Goal: Task Accomplishment & Management: Use online tool/utility

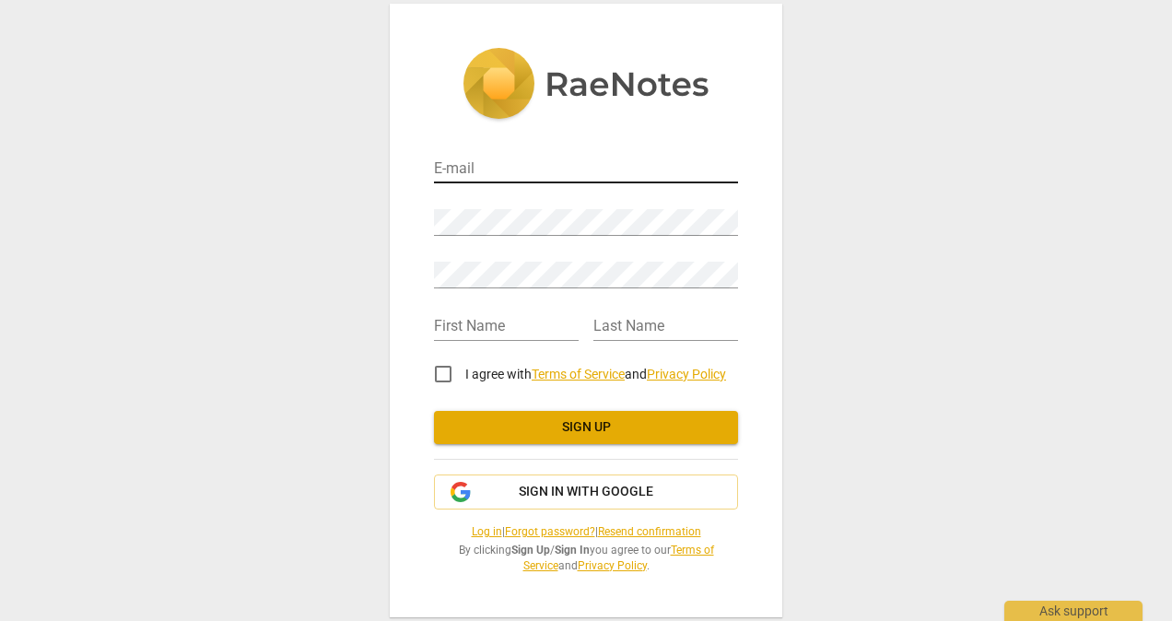
click at [529, 171] on input "email" at bounding box center [586, 170] width 304 height 27
type input "[EMAIL_ADDRESS][DOMAIN_NAME]"
type input "[PERSON_NAME]"
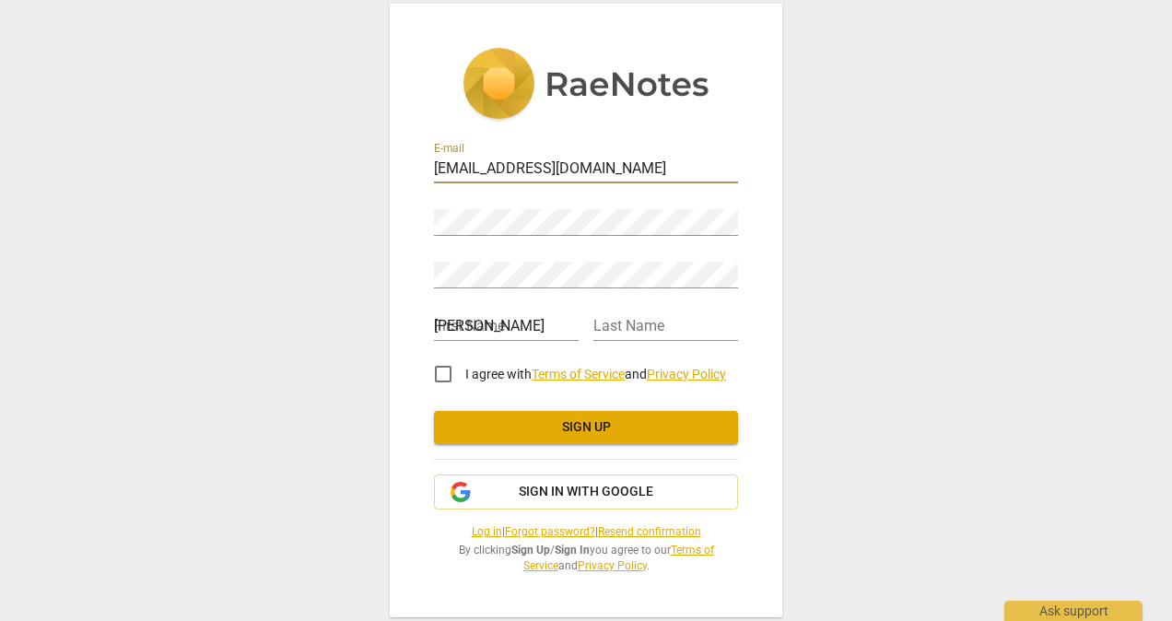
type input "[PERSON_NAME]"
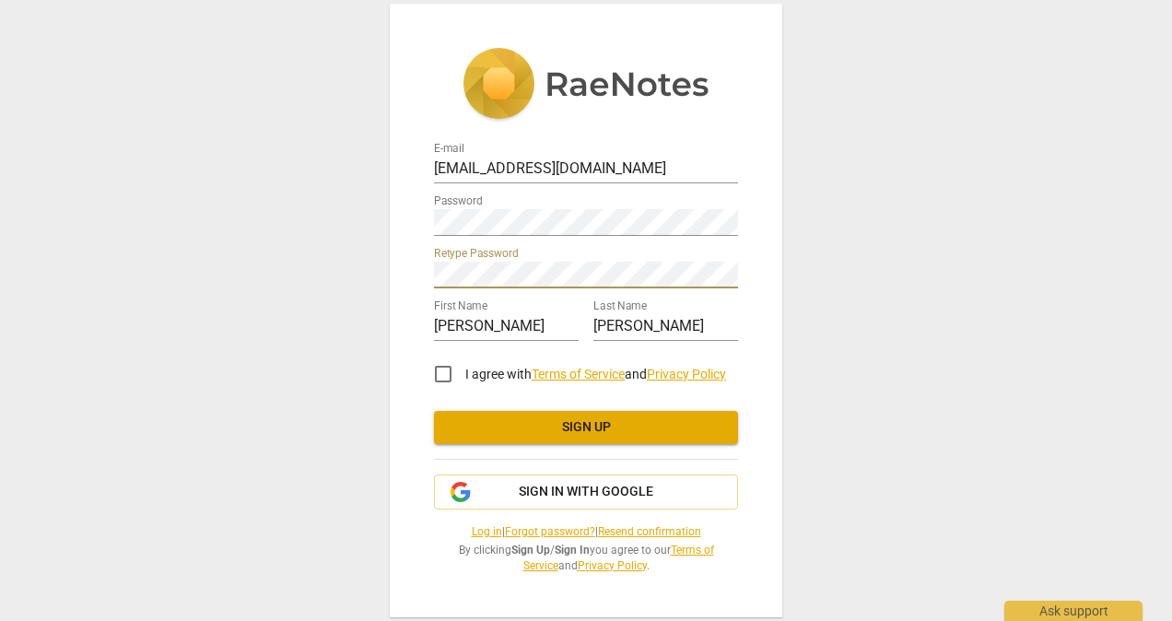
click at [450, 372] on input "I agree with Terms of Service and Privacy Policy" at bounding box center [443, 374] width 44 height 44
checkbox input "true"
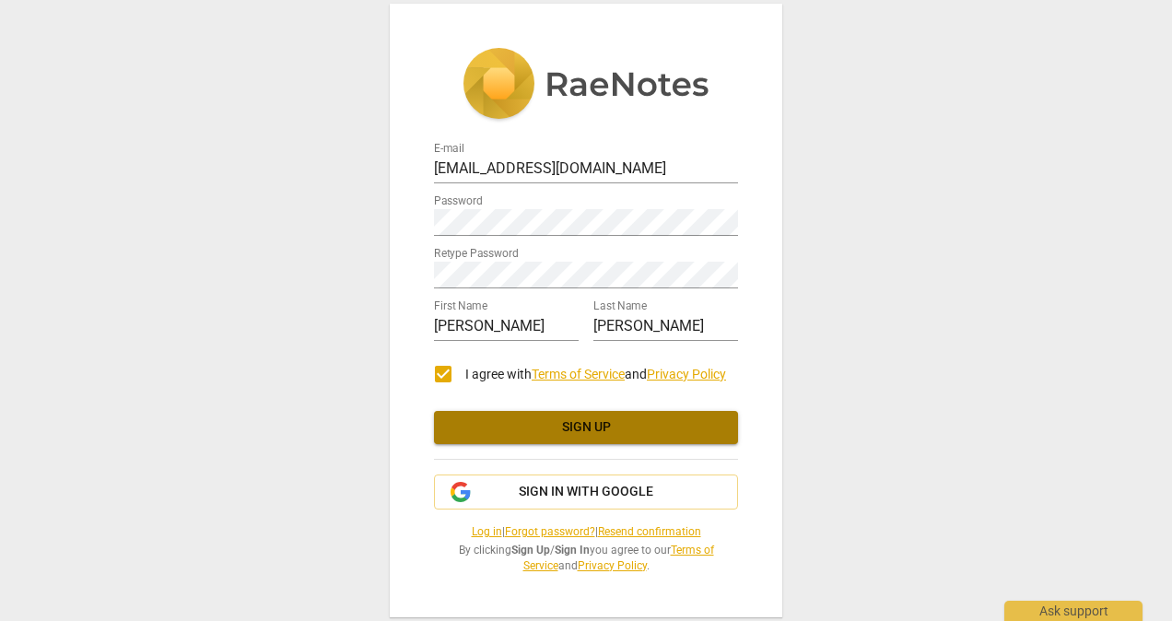
click at [573, 424] on span "Sign up" at bounding box center [586, 427] width 275 height 18
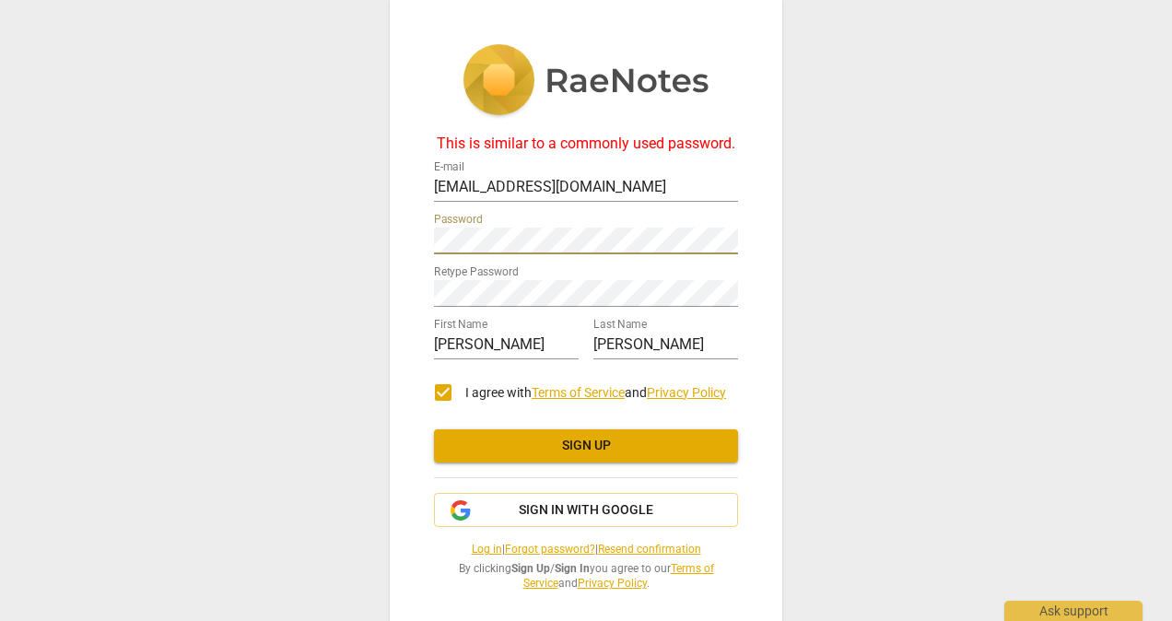
click at [420, 235] on div "This is similar to a commonly used password. E-mail lyn_lee@fastmail.fm Passwor…" at bounding box center [586, 318] width 393 height 636
click at [390, 276] on div "This is similar to a commonly used password. E-mail lyn_lee@fastmail.fm Passwor…" at bounding box center [586, 318] width 393 height 636
click at [592, 444] on span "Sign up" at bounding box center [586, 446] width 275 height 18
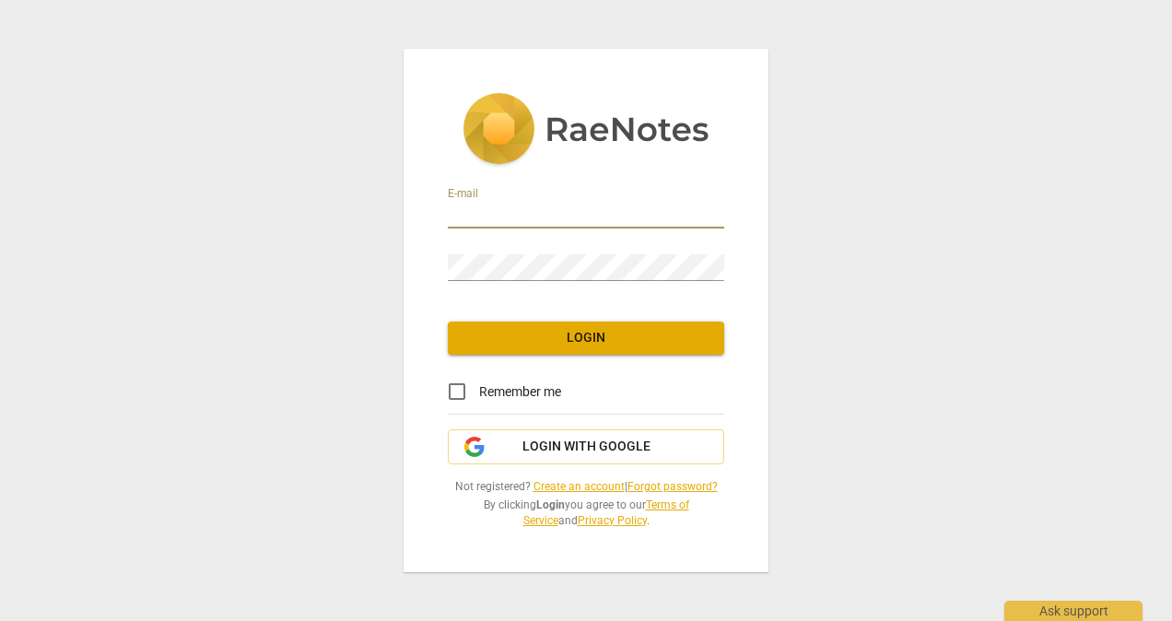
click at [554, 218] on input "email" at bounding box center [586, 215] width 277 height 27
type input "[EMAIL_ADDRESS][DOMAIN_NAME]"
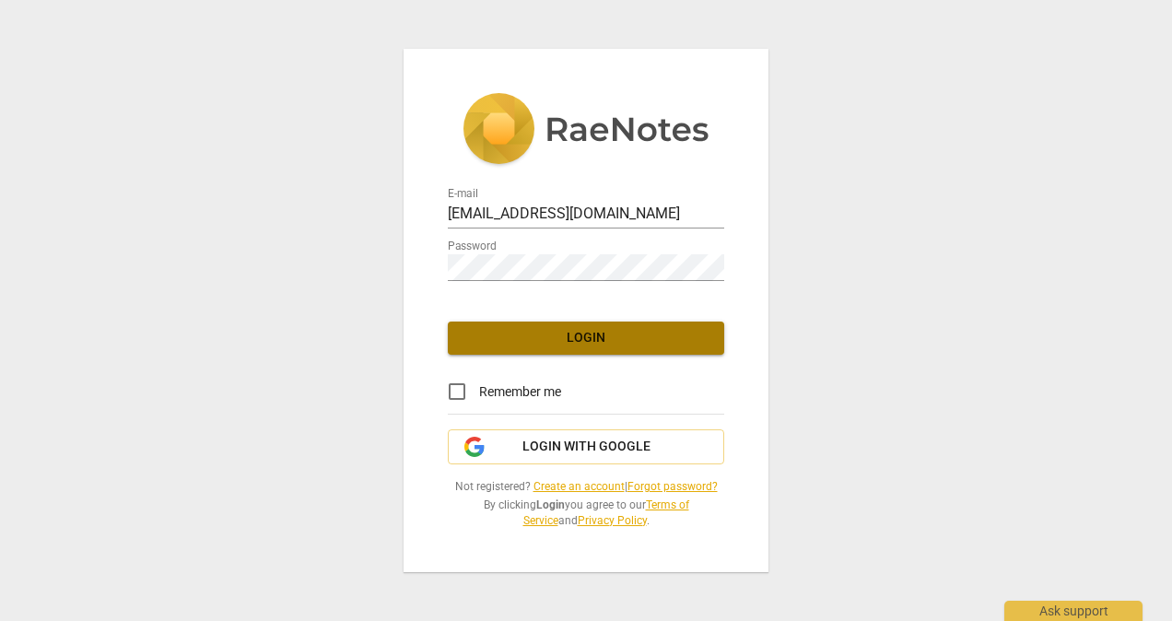
click at [601, 337] on span "Login" at bounding box center [586, 338] width 247 height 18
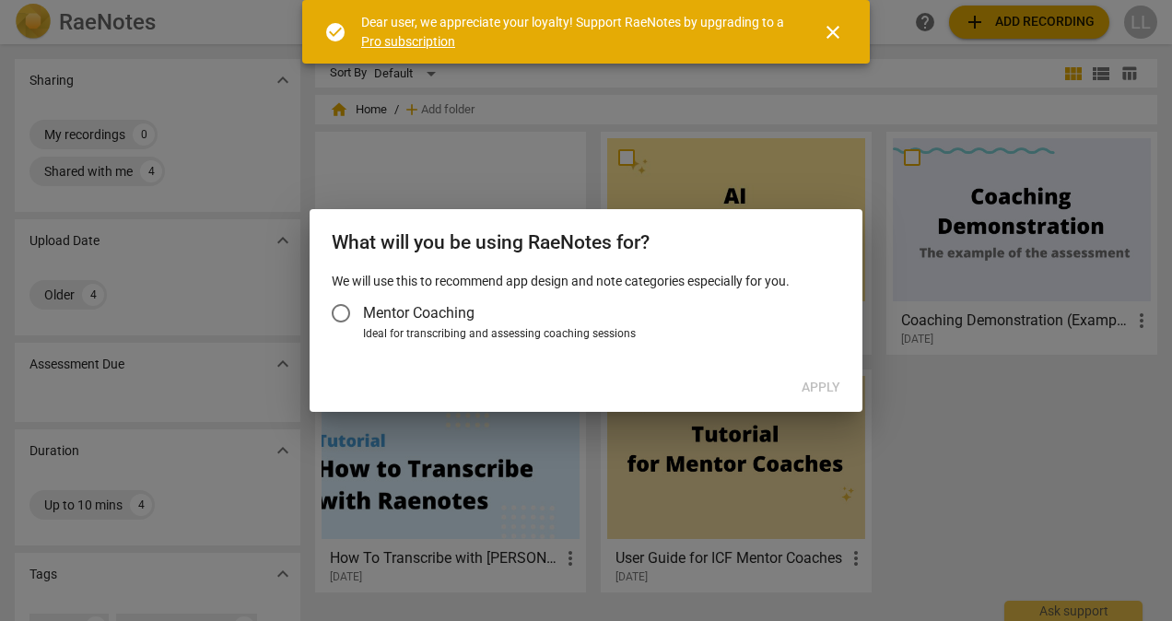
click at [472, 312] on span "Mentor Coaching" at bounding box center [419, 312] width 112 height 21
click at [363, 312] on input "Mentor Coaching" at bounding box center [341, 313] width 44 height 44
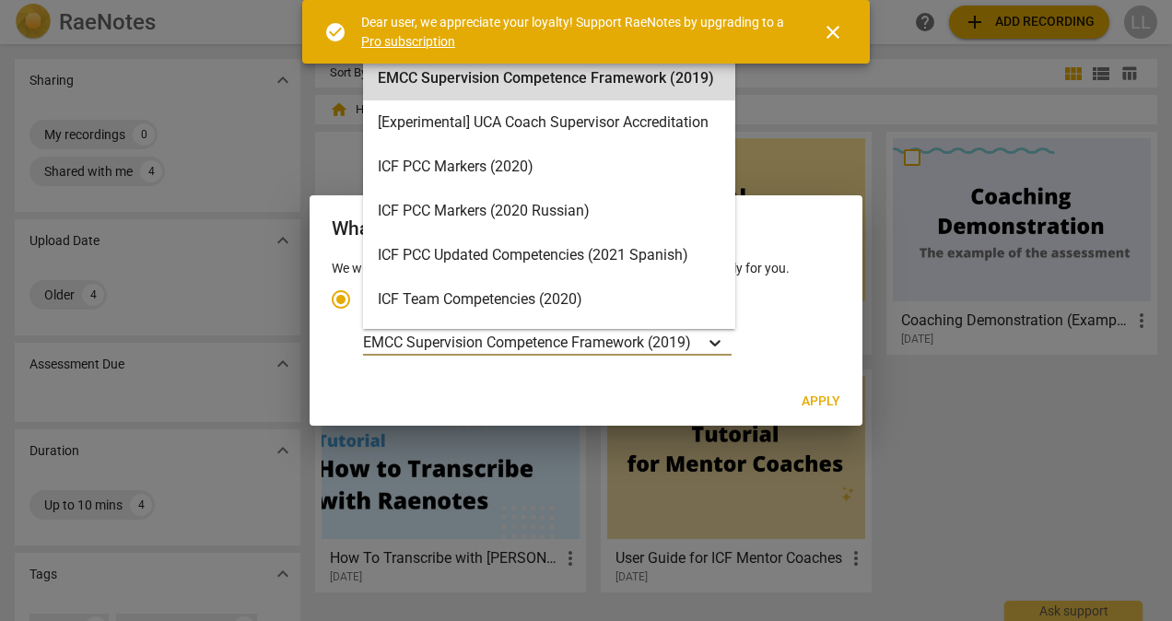
click at [715, 345] on icon "Account type" at bounding box center [715, 343] width 18 height 18
click at [0, 0] on input "Ideal for transcribing and assessing coaching sessions 16 results available. Us…" at bounding box center [0, 0] width 0 height 0
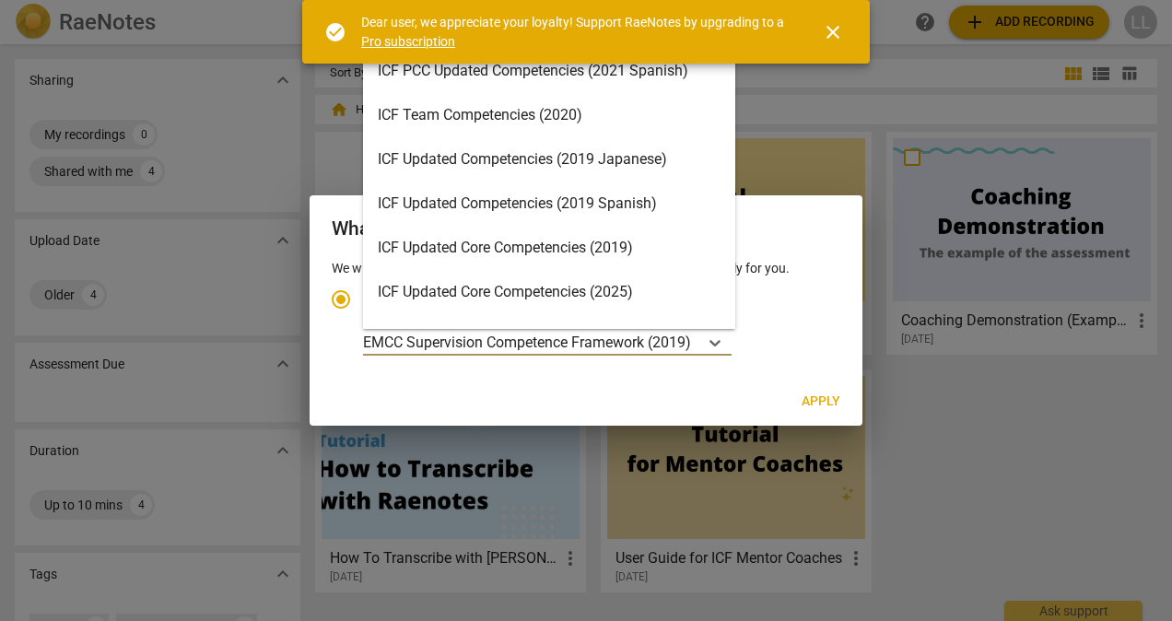
scroll to position [277, 0]
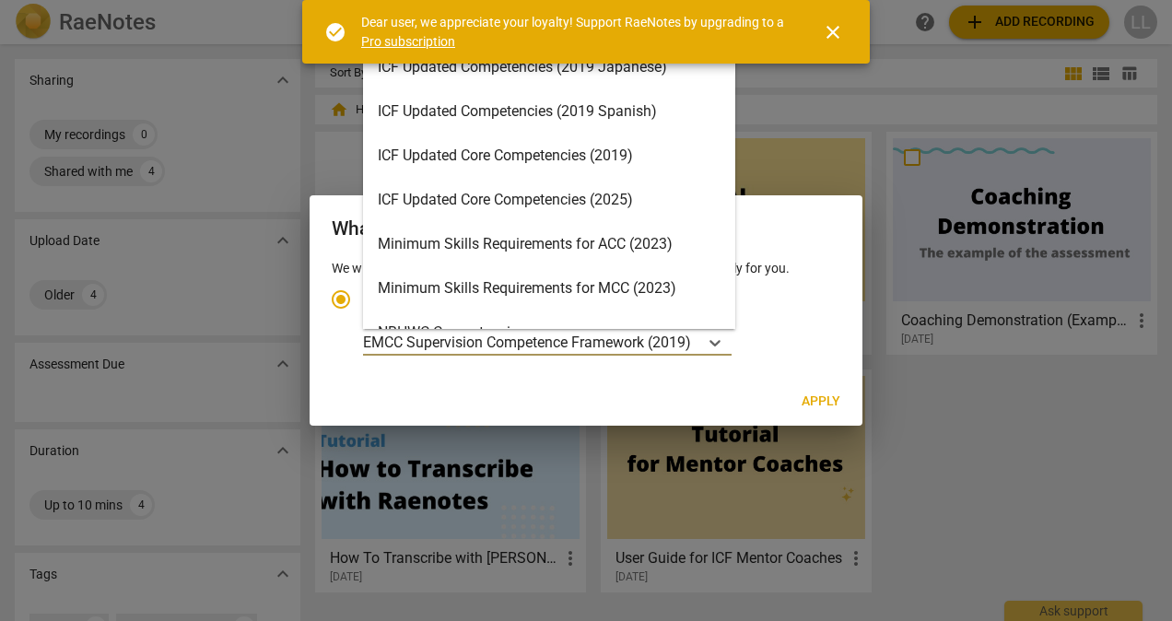
click at [526, 242] on div "Minimum Skills Requirements for ACC (2023)" at bounding box center [549, 244] width 372 height 44
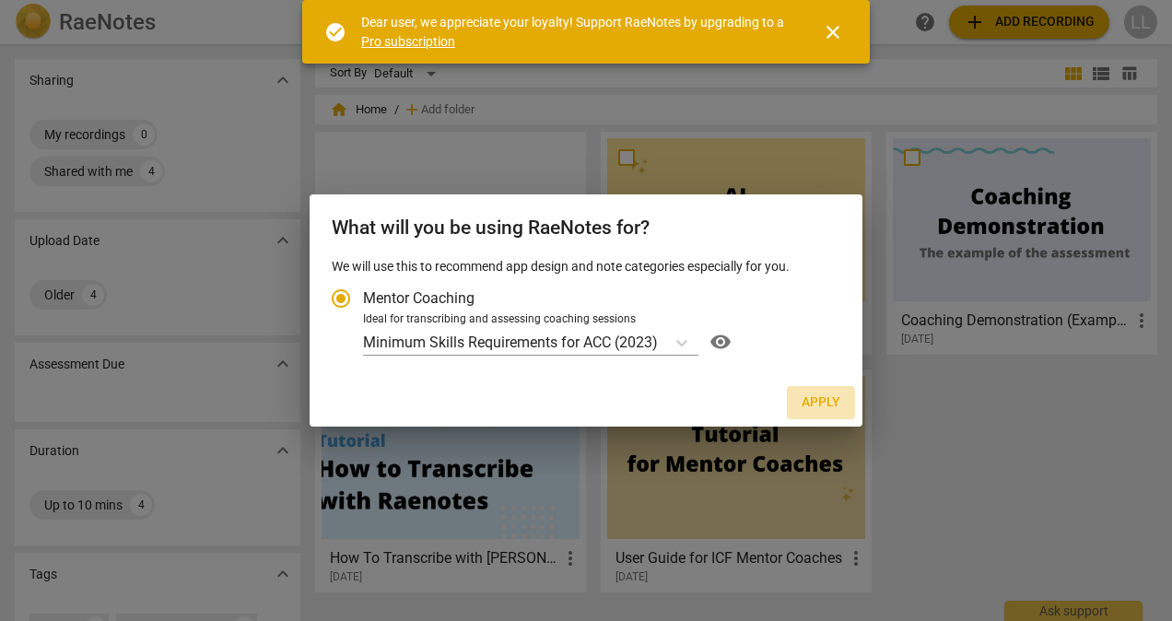
click at [820, 398] on span "Apply" at bounding box center [821, 403] width 39 height 18
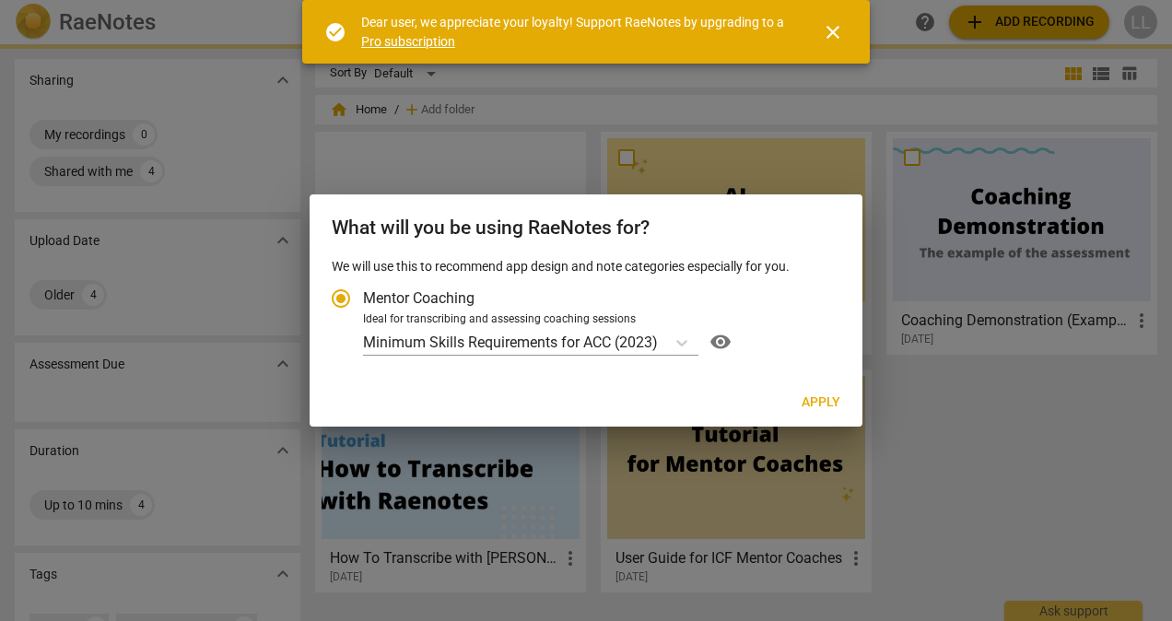
radio input "false"
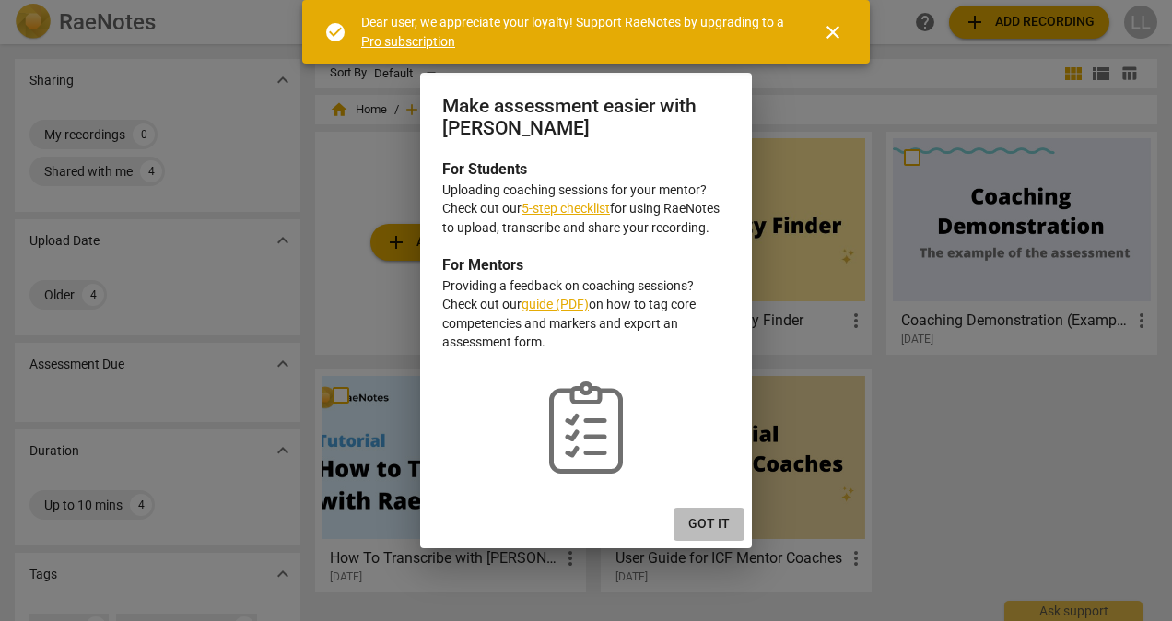
click at [709, 526] on span "Got it" at bounding box center [709, 524] width 41 height 18
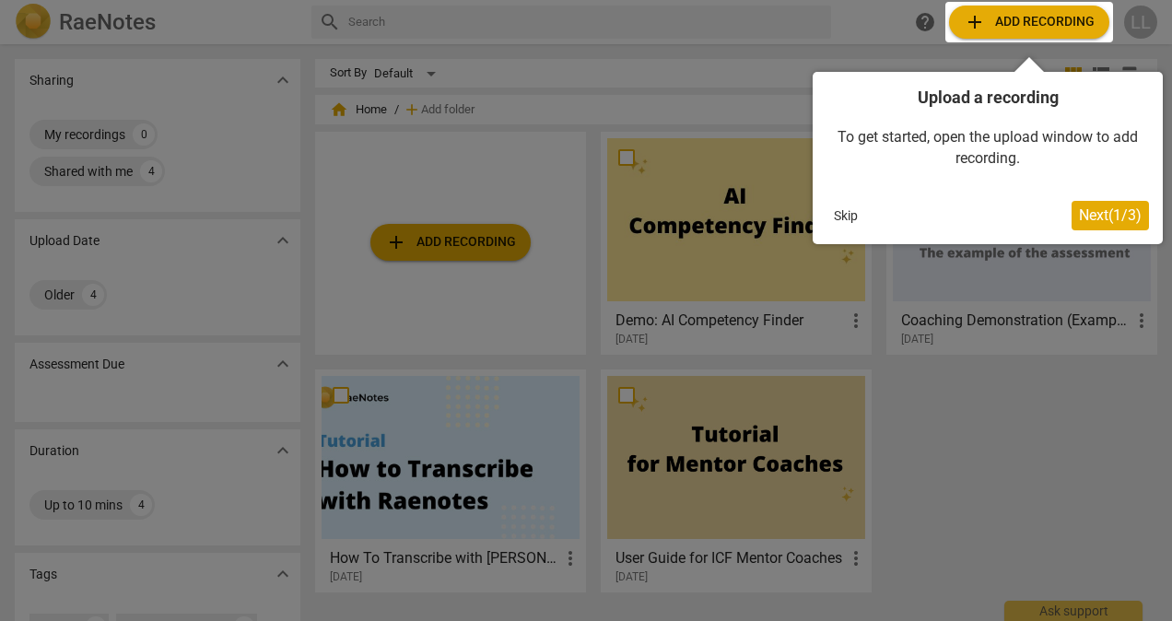
click at [1032, 20] on div at bounding box center [1030, 22] width 168 height 41
click at [1090, 212] on span "Next ( 1 / 3 )" at bounding box center [1110, 215] width 63 height 18
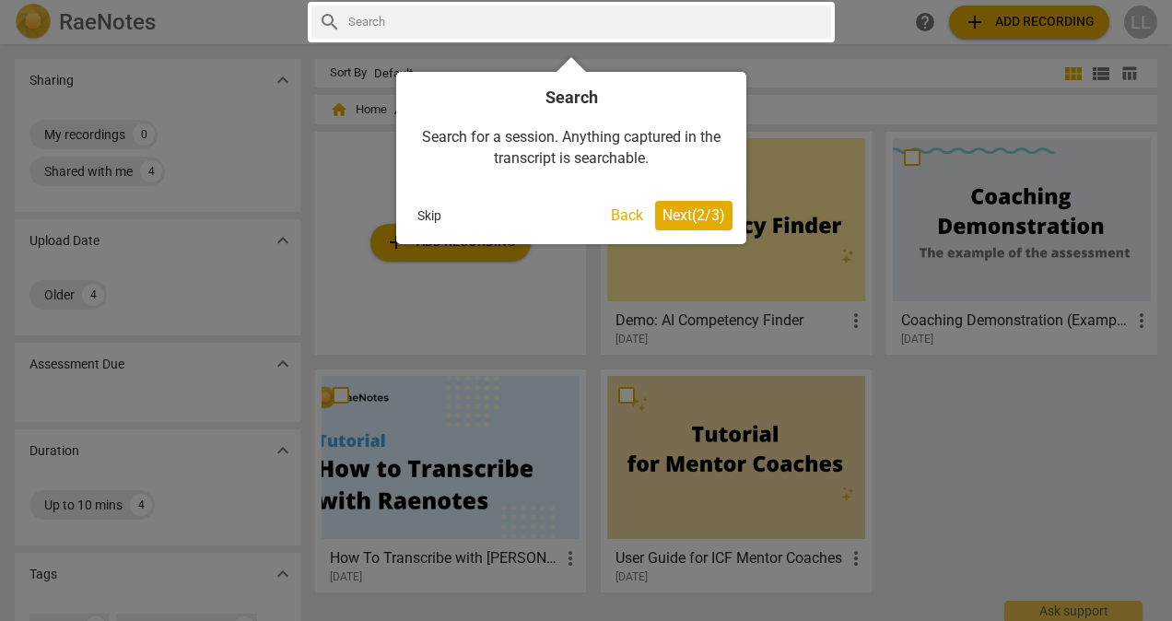
click at [703, 212] on span "Next ( 2 / 3 )" at bounding box center [694, 215] width 63 height 18
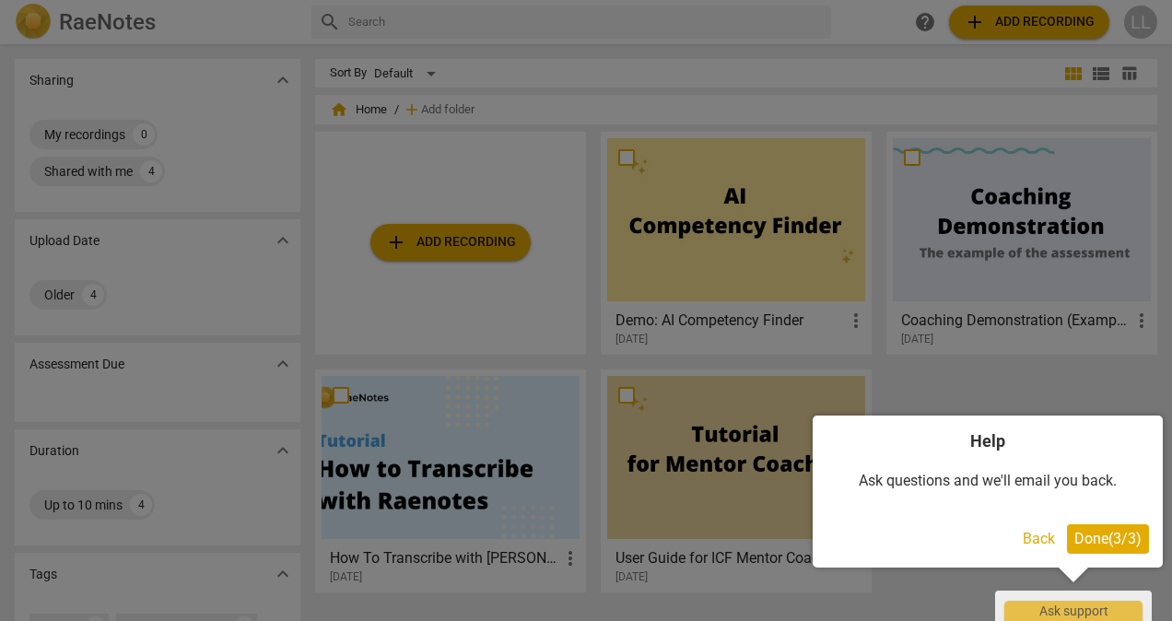
click at [1091, 535] on span "Done ( 3 / 3 )" at bounding box center [1108, 539] width 67 height 18
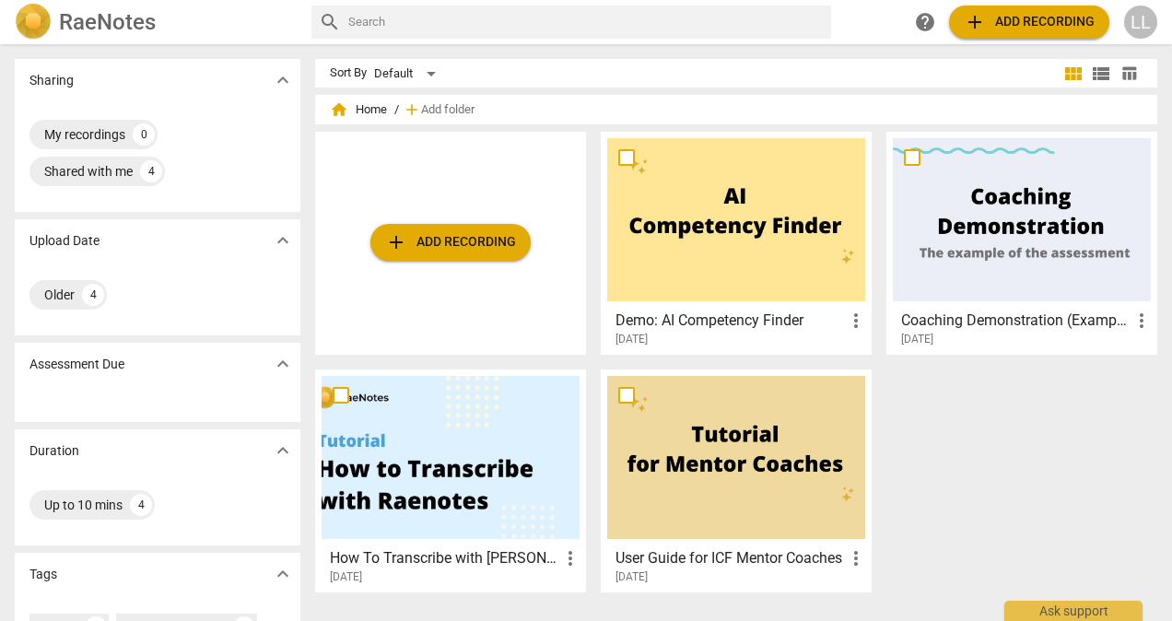
click at [450, 236] on span "add Add recording" at bounding box center [450, 242] width 131 height 22
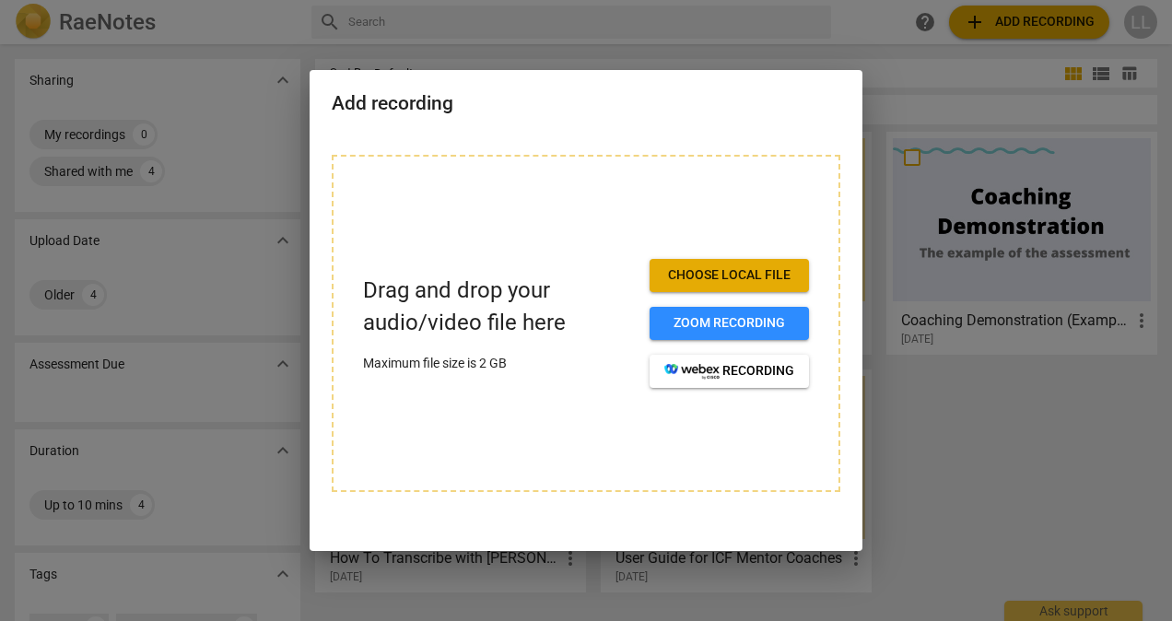
click at [724, 270] on span "Choose local file" at bounding box center [730, 275] width 130 height 18
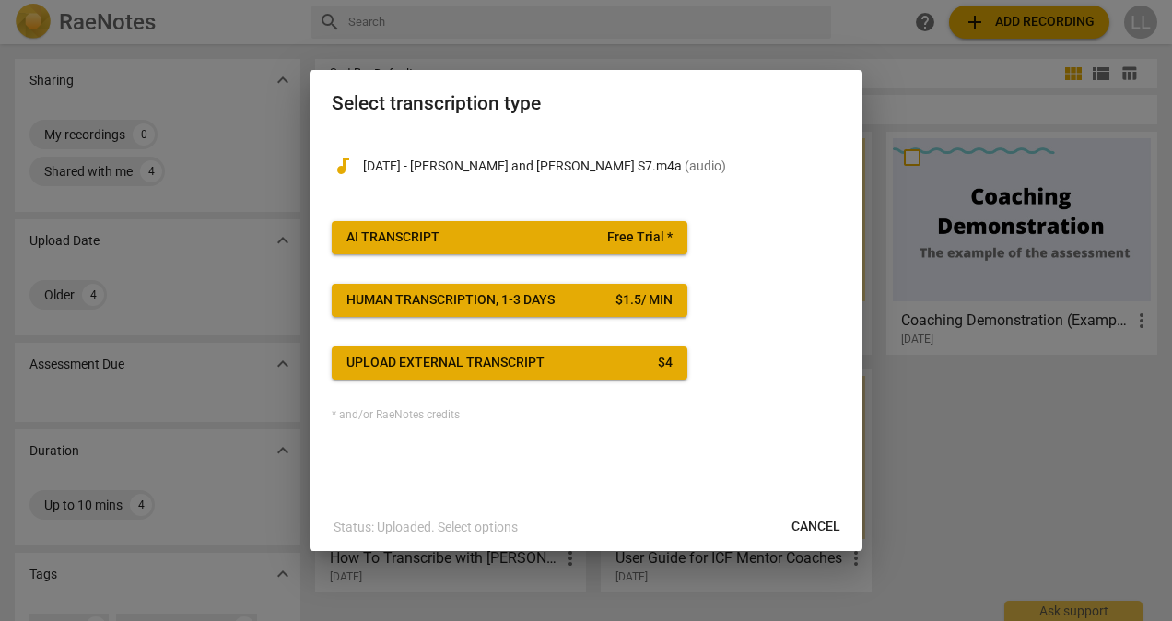
click at [472, 296] on div "Human transcription, 1-3 days" at bounding box center [451, 300] width 208 height 18
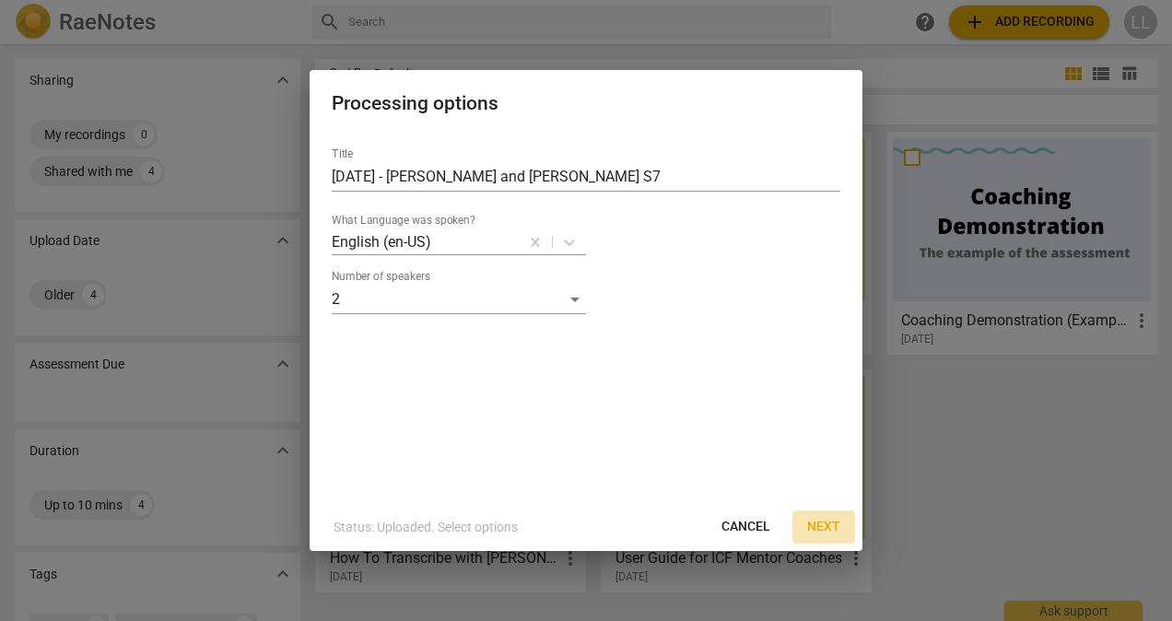
click at [825, 523] on span "Next" at bounding box center [823, 527] width 33 height 18
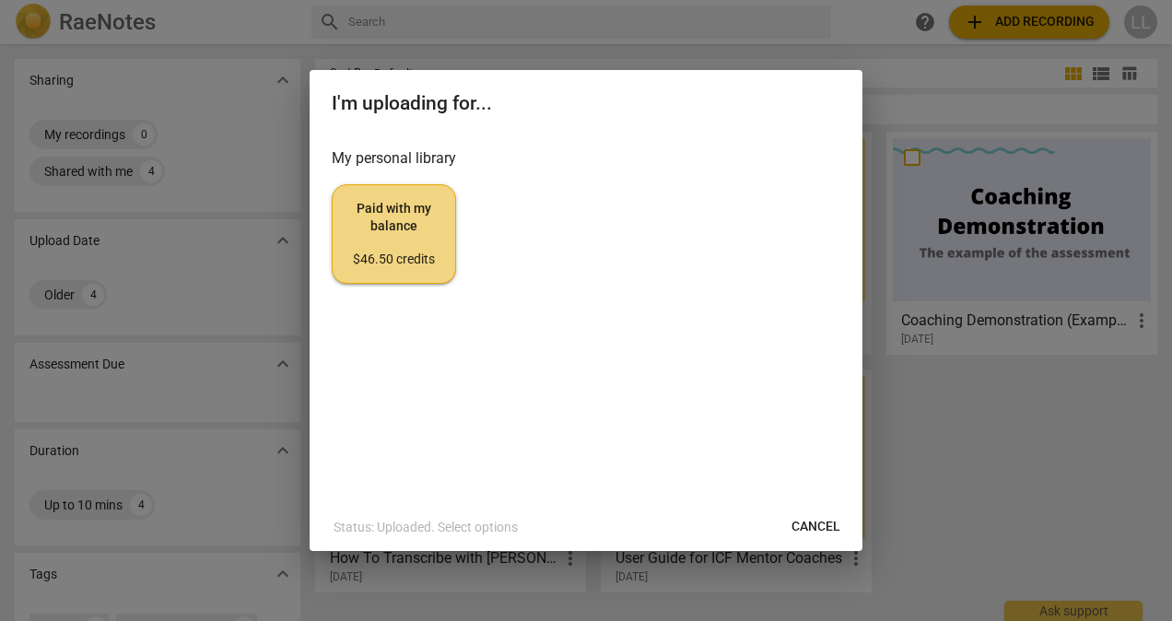
click at [820, 527] on span "Cancel" at bounding box center [816, 527] width 49 height 18
click at [394, 203] on span "Paid with my balance $46.50 credits" at bounding box center [393, 234] width 93 height 69
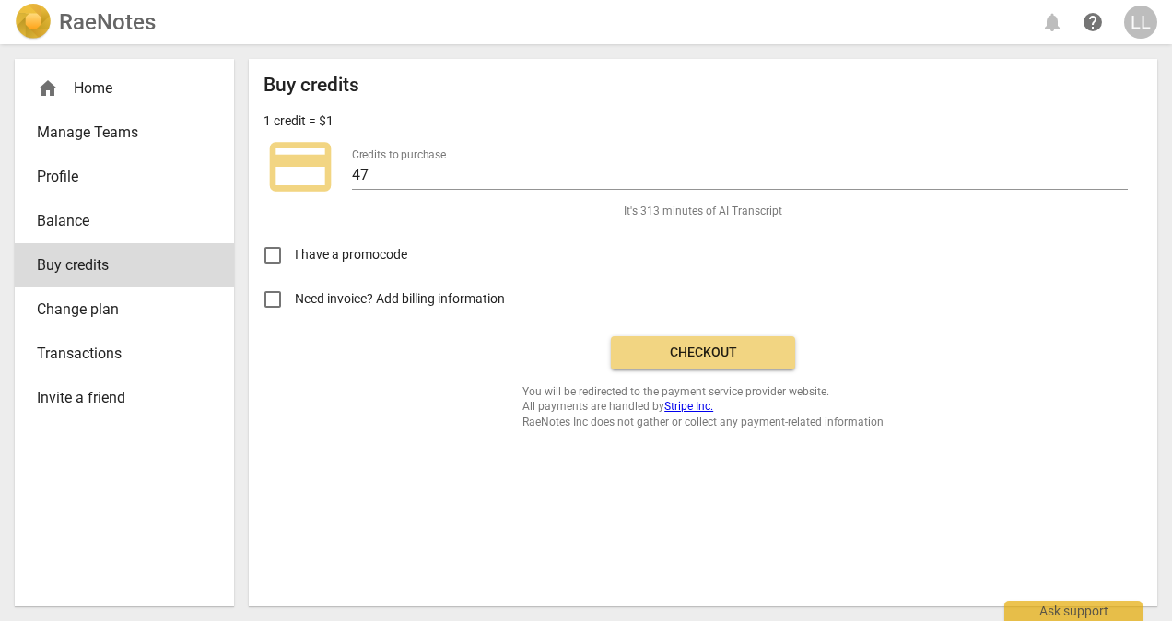
click at [474, 297] on span "Need invoice? Add billing information" at bounding box center [401, 298] width 213 height 19
click at [295, 297] on input "Need invoice? Add billing information" at bounding box center [273, 299] width 44 height 44
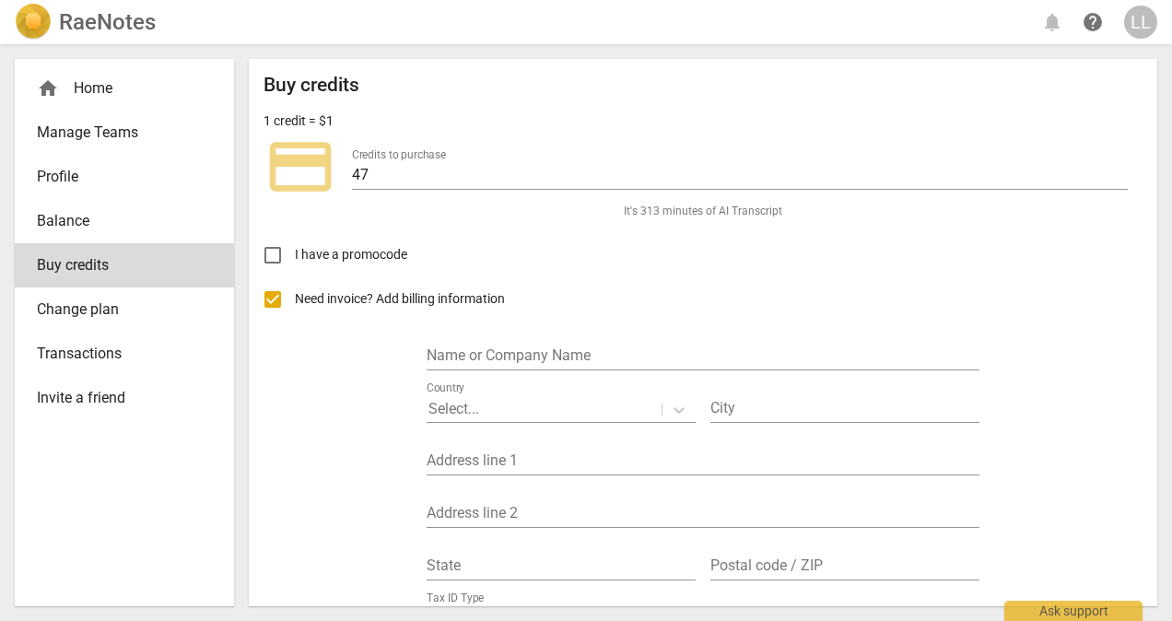
click at [474, 295] on span "Need invoice? Add billing information" at bounding box center [401, 298] width 213 height 19
click at [295, 295] on input "Need invoice? Add billing information" at bounding box center [273, 299] width 44 height 44
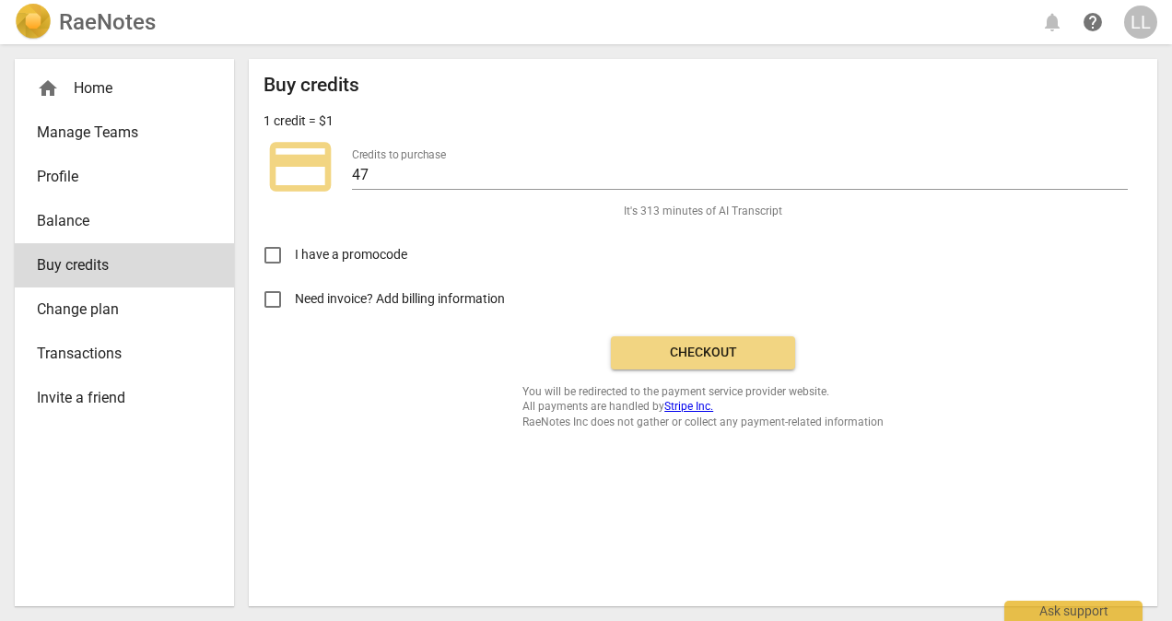
click at [474, 295] on span "Need invoice? Add billing information" at bounding box center [401, 298] width 213 height 19
click at [295, 295] on input "Need invoice? Add billing information" at bounding box center [273, 299] width 44 height 44
checkbox input "true"
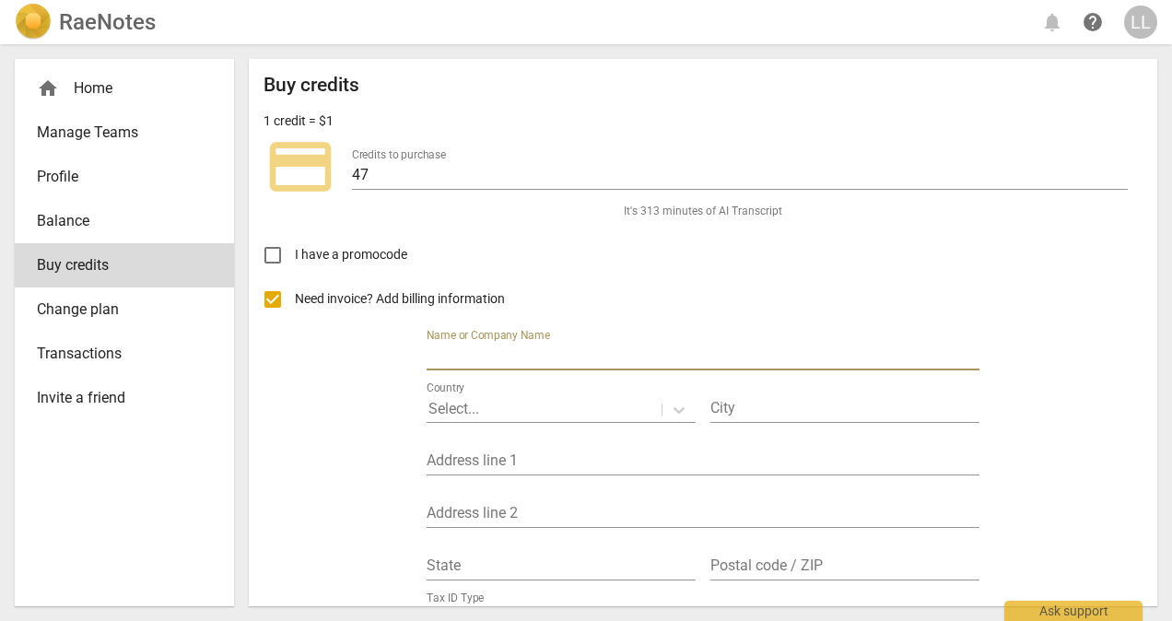
click at [539, 359] on input "text" at bounding box center [703, 357] width 553 height 27
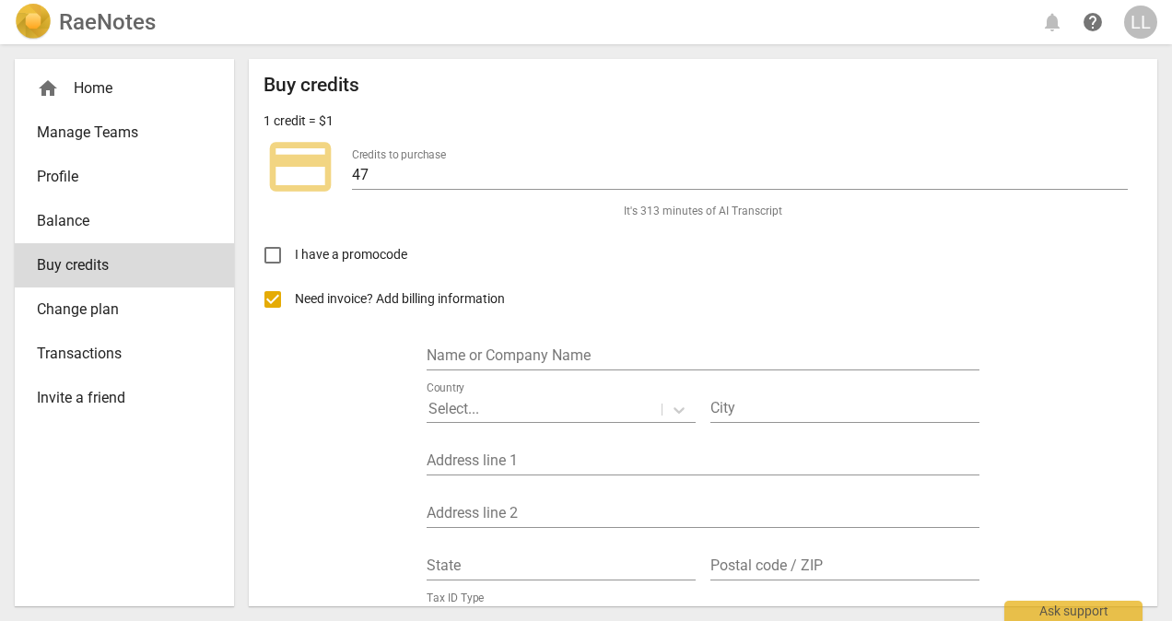
click at [540, 340] on div "Name or Company Name" at bounding box center [703, 349] width 553 height 41
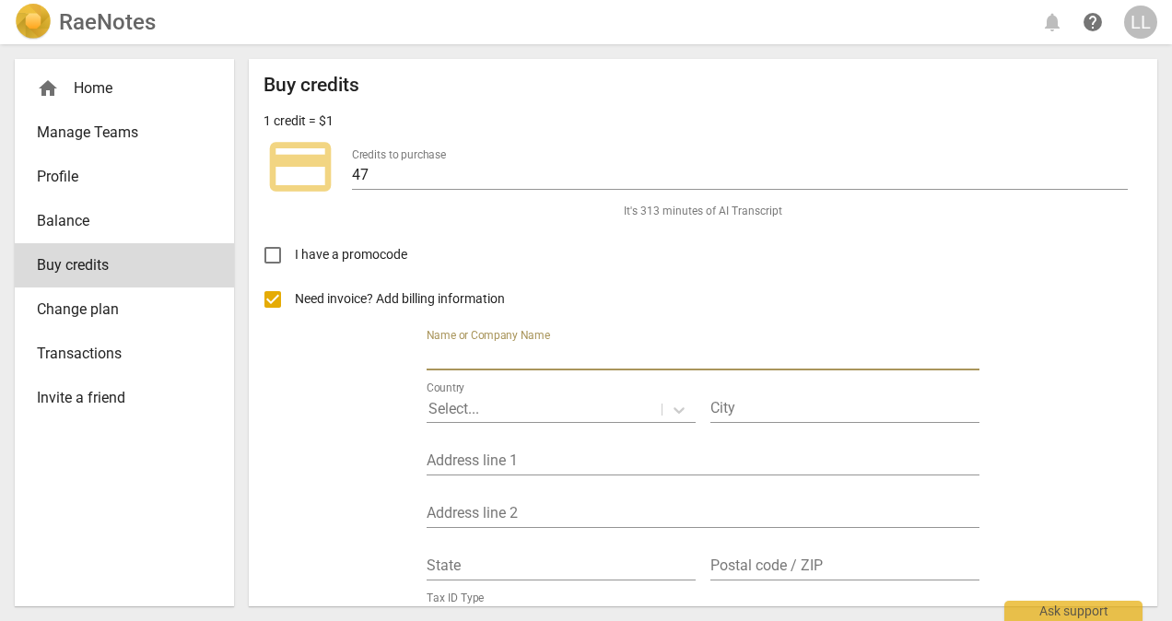
click at [536, 349] on input "text" at bounding box center [703, 357] width 553 height 27
type input "[PERSON_NAME]"
click at [517, 409] on div at bounding box center [544, 409] width 231 height 21
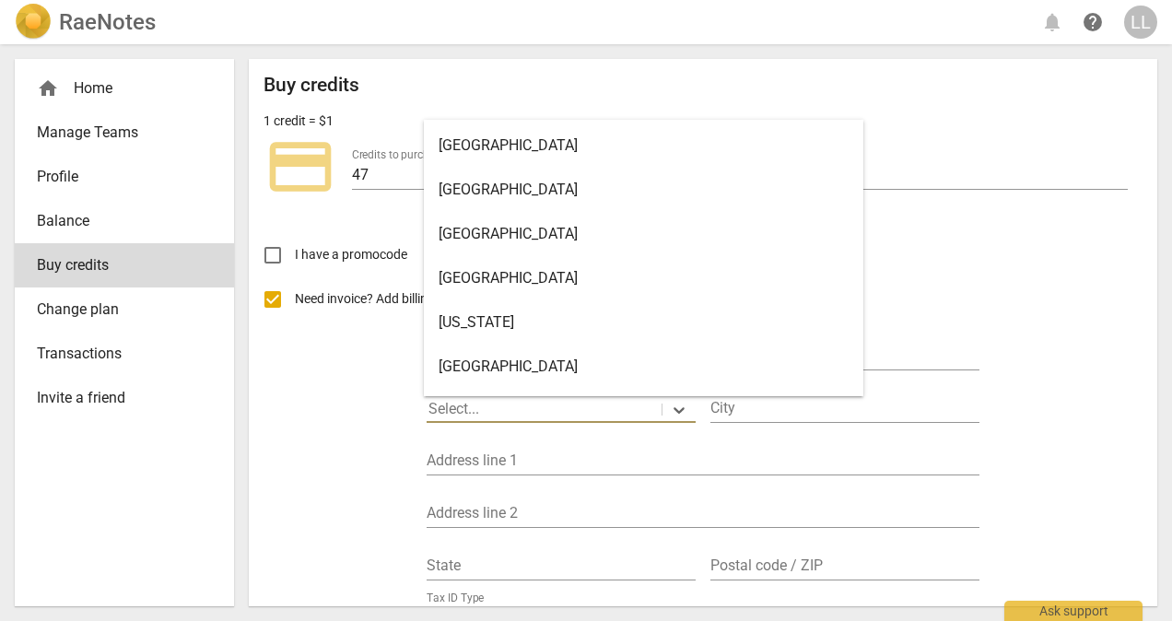
scroll to position [52, 0]
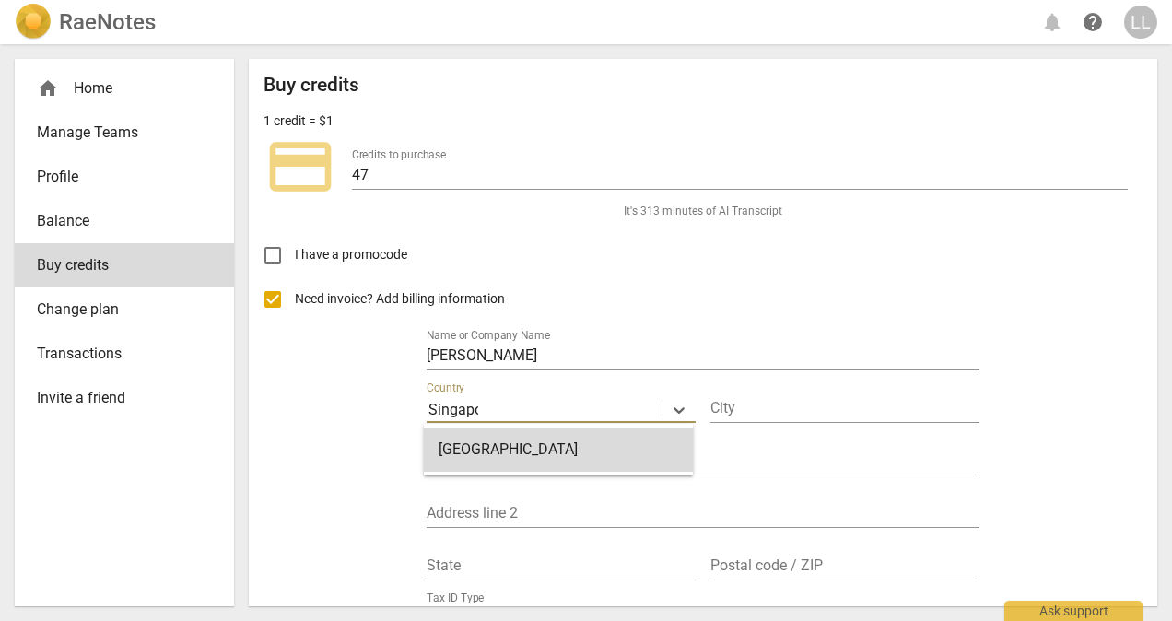
type input "[GEOGRAPHIC_DATA]"
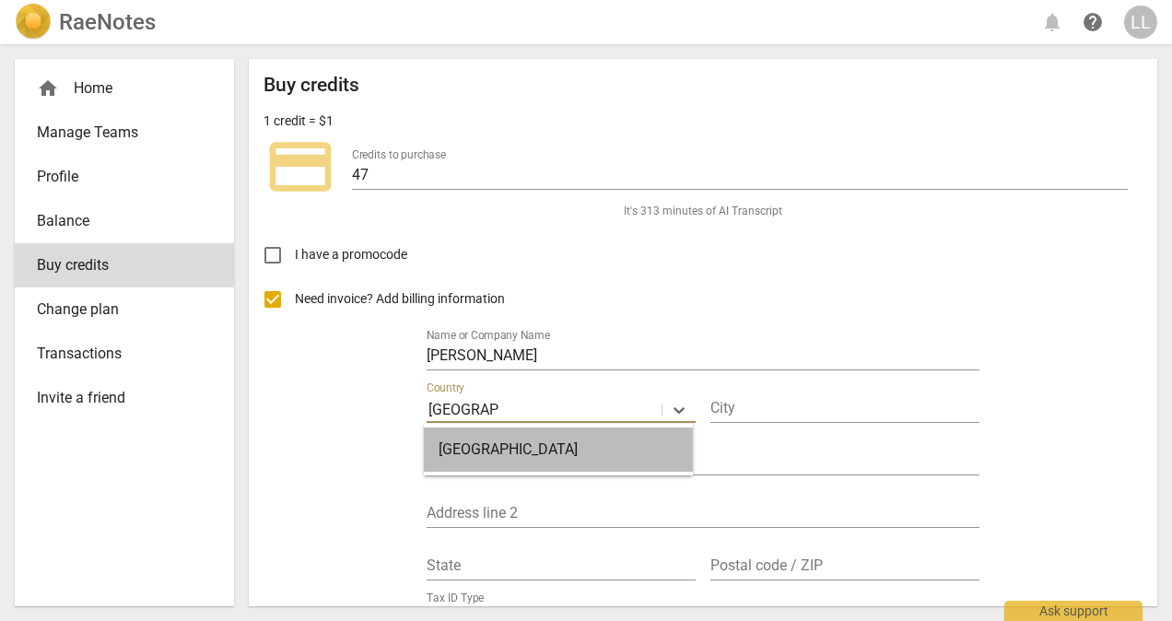
click at [517, 453] on div "[GEOGRAPHIC_DATA]" at bounding box center [558, 450] width 269 height 44
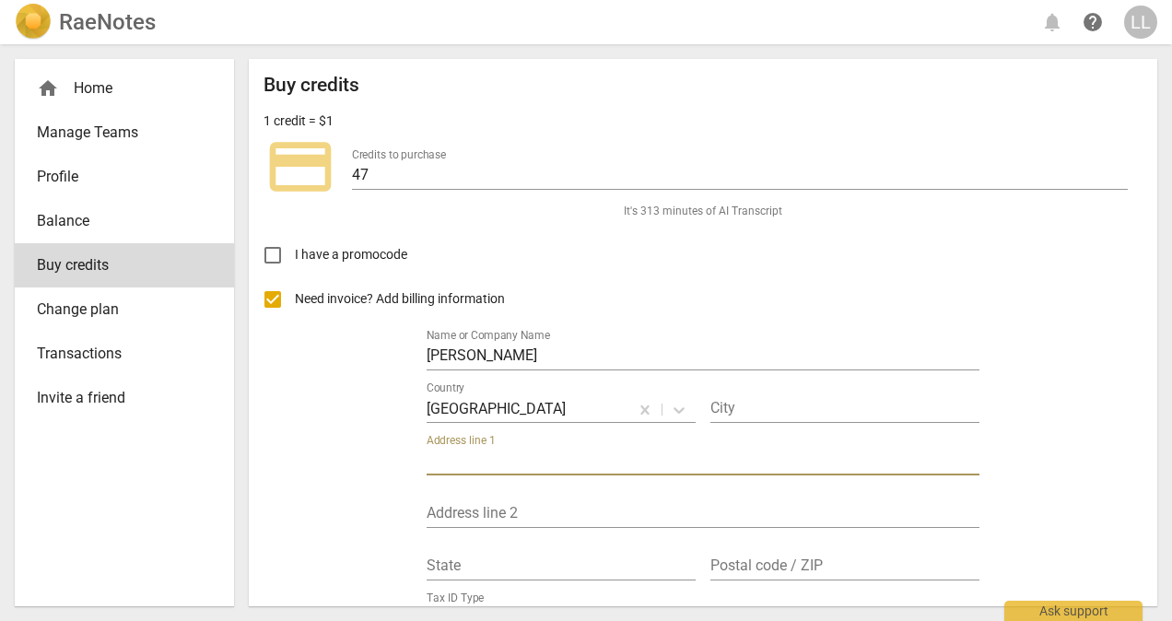
click at [568, 465] on input "text" at bounding box center [703, 462] width 553 height 27
type input "[STREET_ADDRESS][PERSON_NAME]"
type input "[GEOGRAPHIC_DATA]"
type input "03-02"
type input "239432"
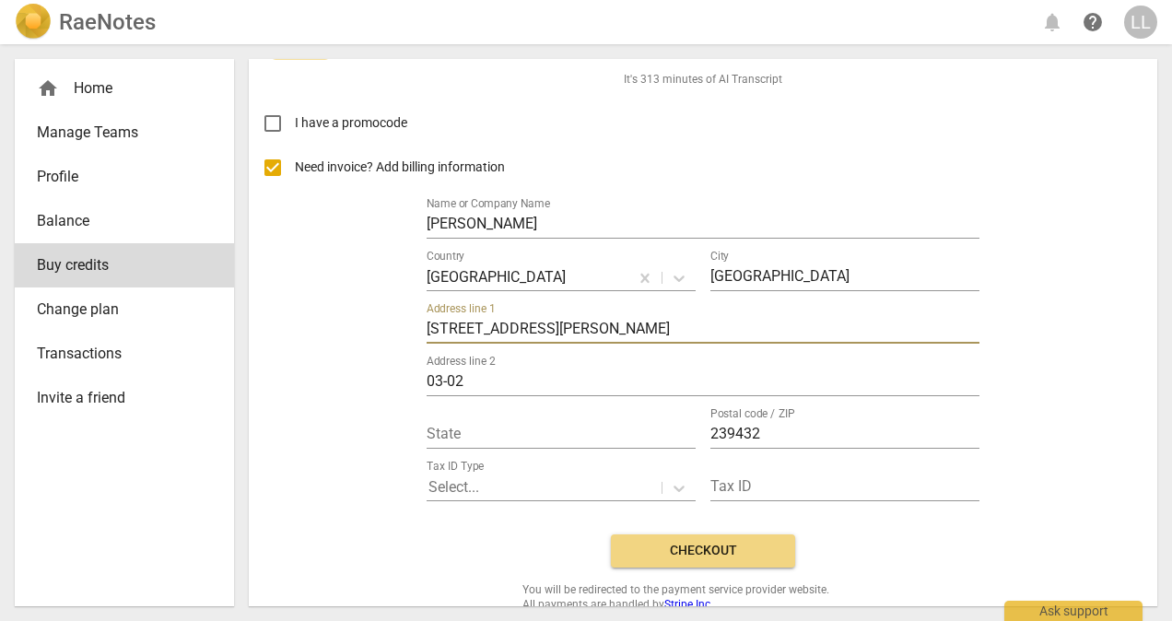
scroll to position [168, 0]
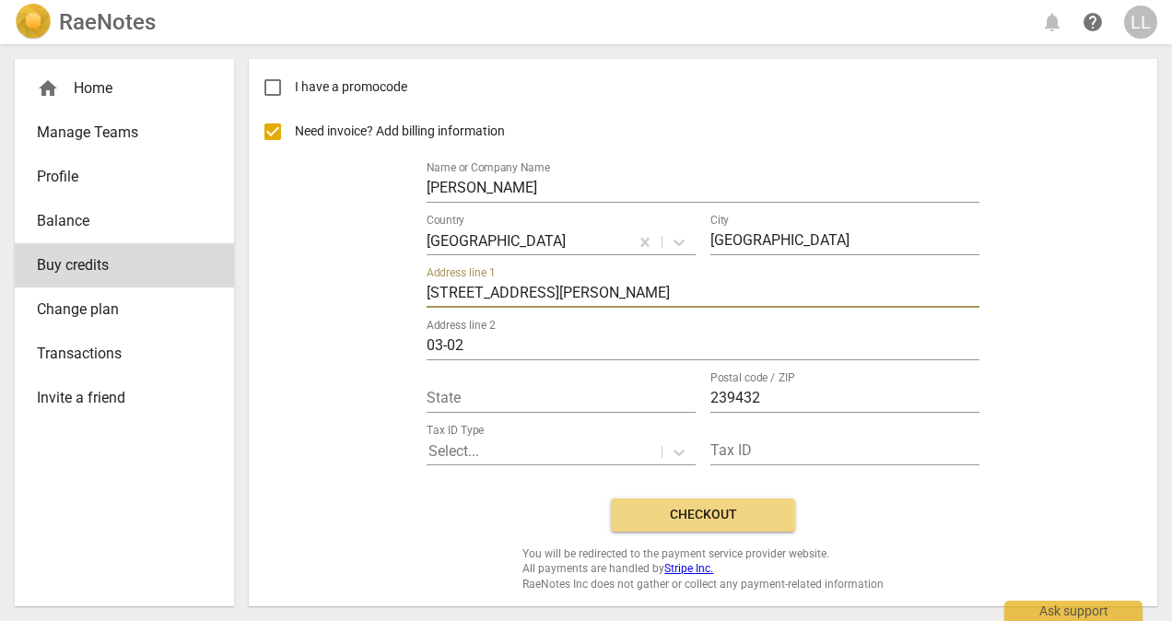
click at [719, 516] on span "Checkout" at bounding box center [703, 515] width 155 height 18
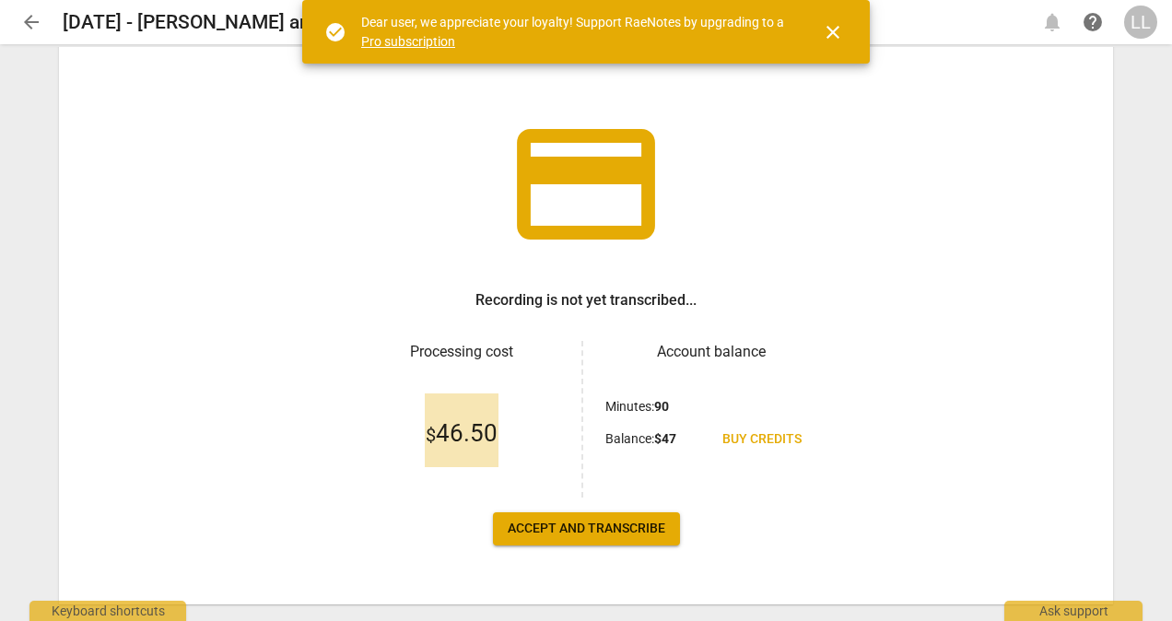
scroll to position [92, 0]
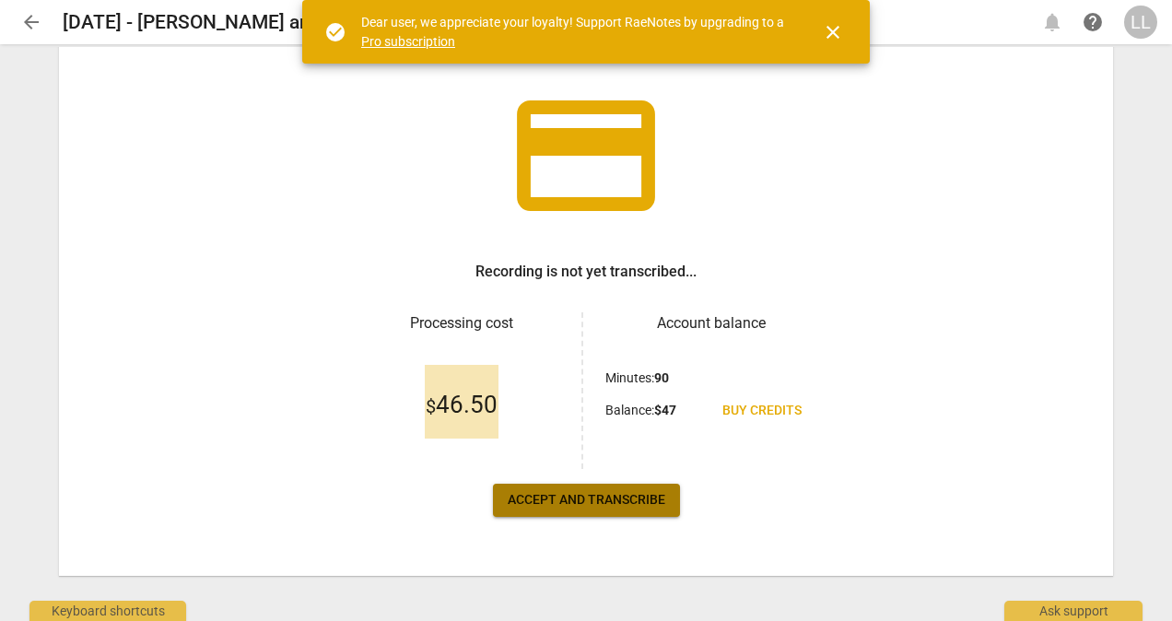
click at [583, 495] on span "Accept and transcribe" at bounding box center [587, 500] width 158 height 18
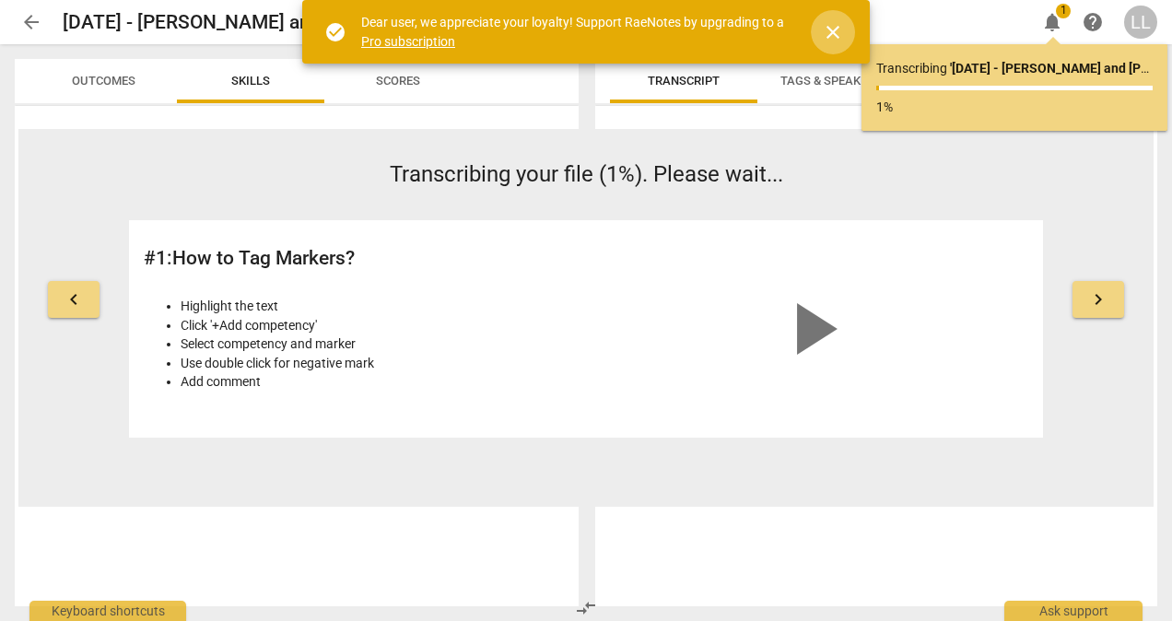
click at [838, 32] on span "close" at bounding box center [833, 32] width 22 height 22
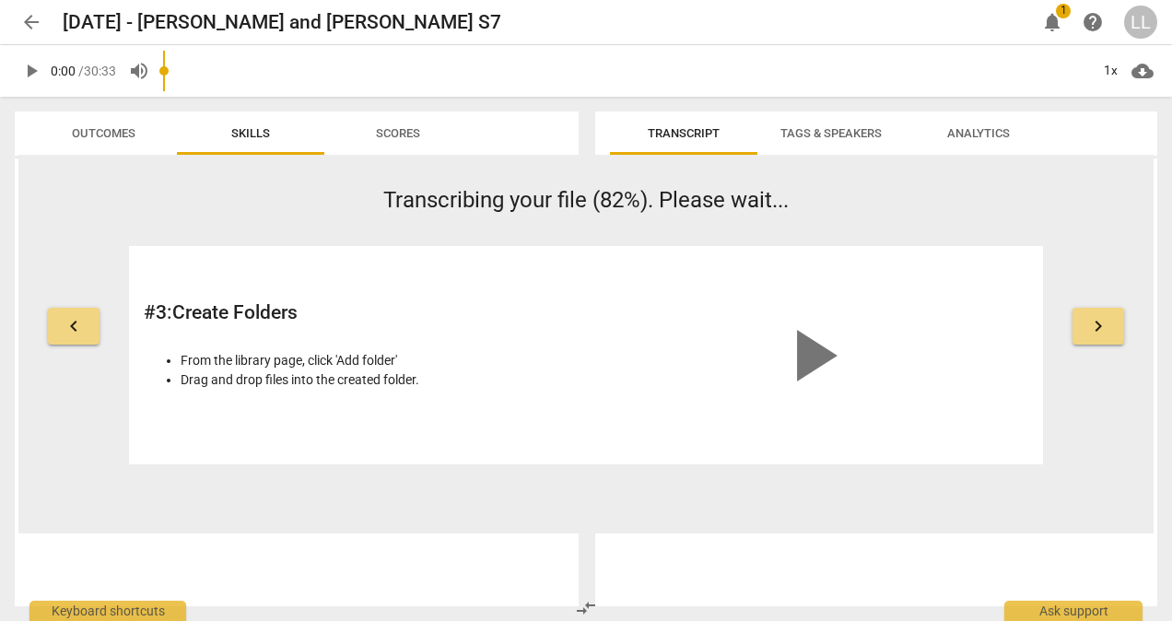
click at [717, 205] on span "Transcribing your file (82%). Please wait..." at bounding box center [586, 200] width 406 height 26
click at [711, 200] on span "Transcribing your file (82%). Please wait..." at bounding box center [586, 200] width 406 height 26
click at [1099, 323] on span "keyboard_arrow_right" at bounding box center [1099, 326] width 22 height 22
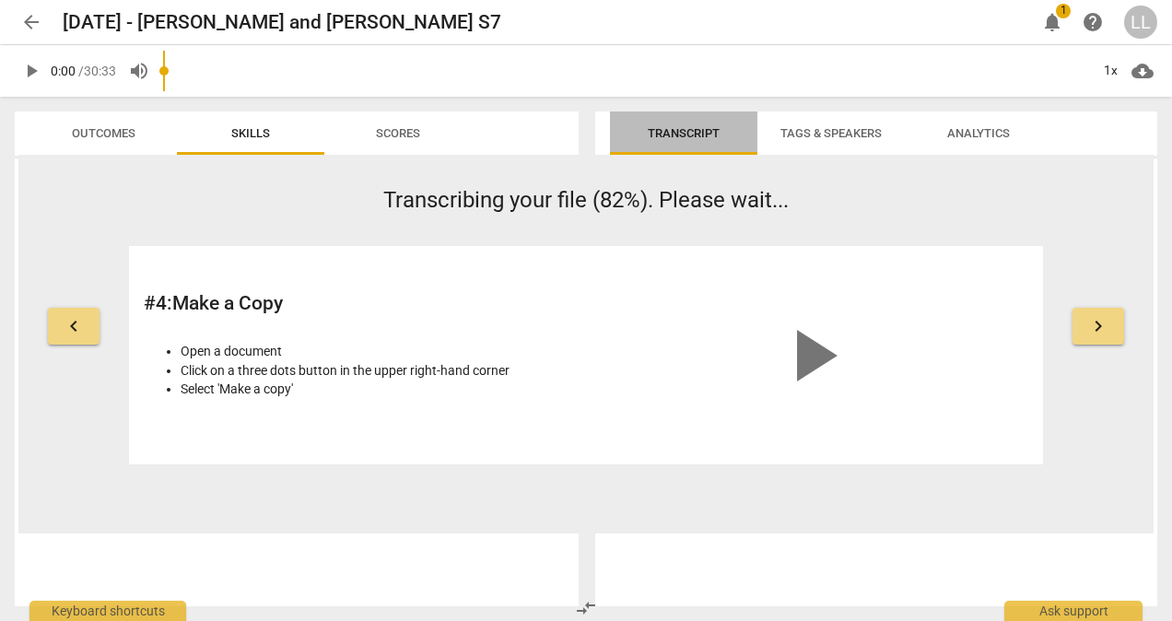
click at [689, 133] on span "Transcript" at bounding box center [684, 133] width 72 height 14
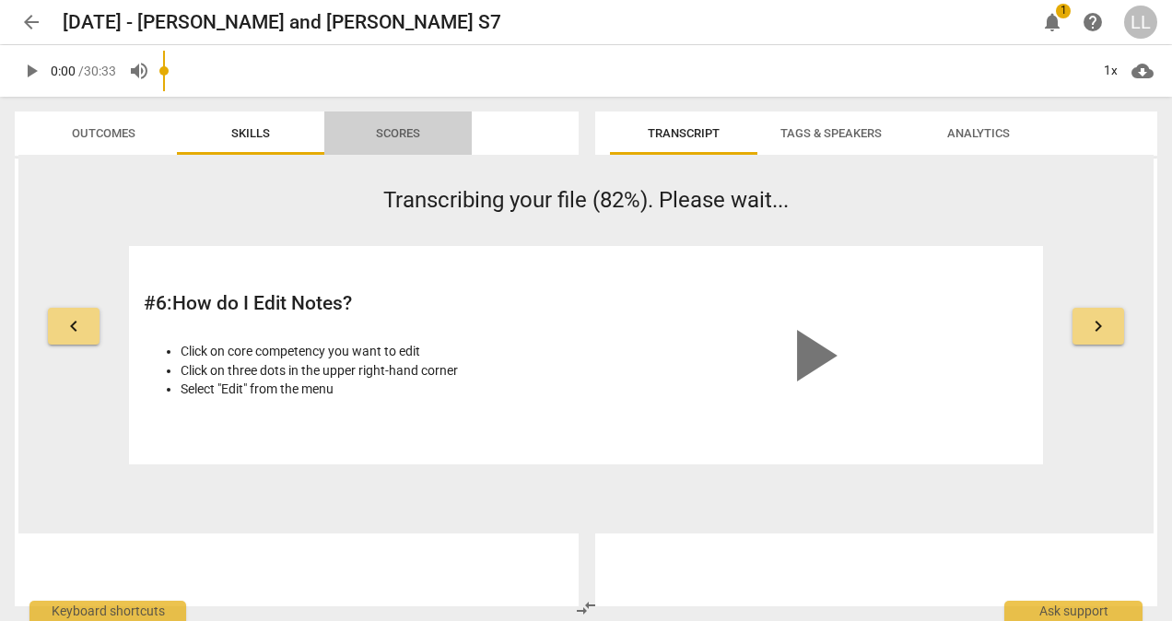
click at [393, 136] on span "Scores" at bounding box center [398, 133] width 44 height 14
click at [395, 131] on span "Scores" at bounding box center [398, 133] width 44 height 14
click at [95, 127] on span "Outcomes" at bounding box center [104, 133] width 64 height 14
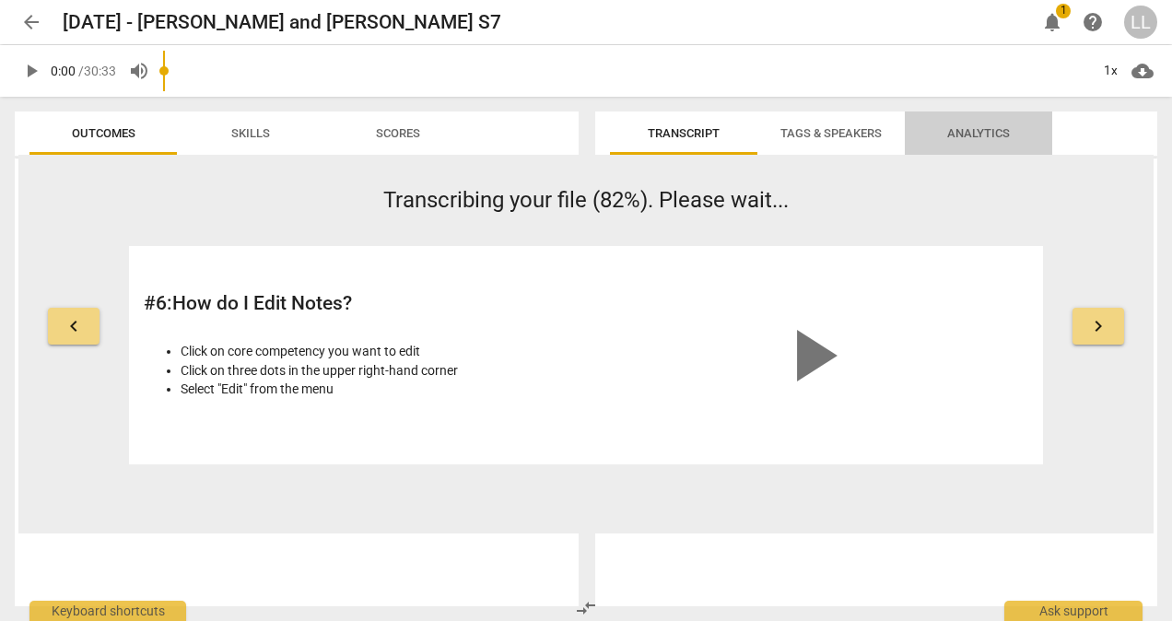
click at [986, 136] on span "Analytics" at bounding box center [979, 133] width 63 height 14
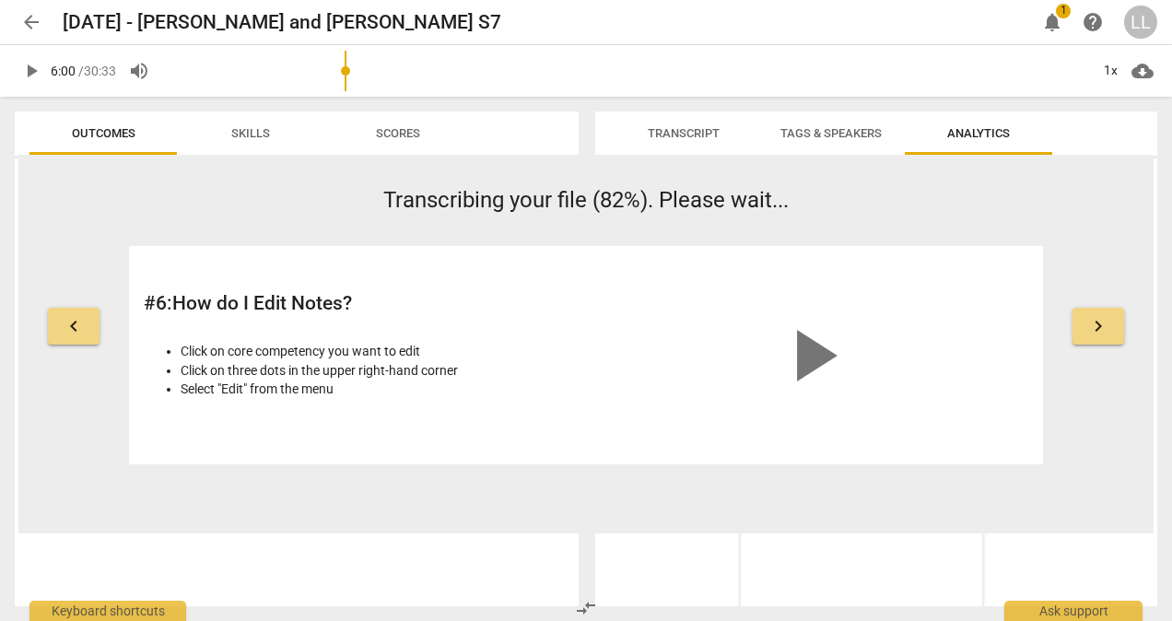
click at [348, 66] on input "range" at bounding box center [626, 70] width 926 height 59
click at [253, 124] on span "Skills" at bounding box center [250, 134] width 83 height 25
type input "1823"
click at [1083, 66] on input "range" at bounding box center [626, 70] width 926 height 59
click at [819, 208] on p "Transcribing your file (82%). Please wait..." at bounding box center [586, 200] width 914 height 32
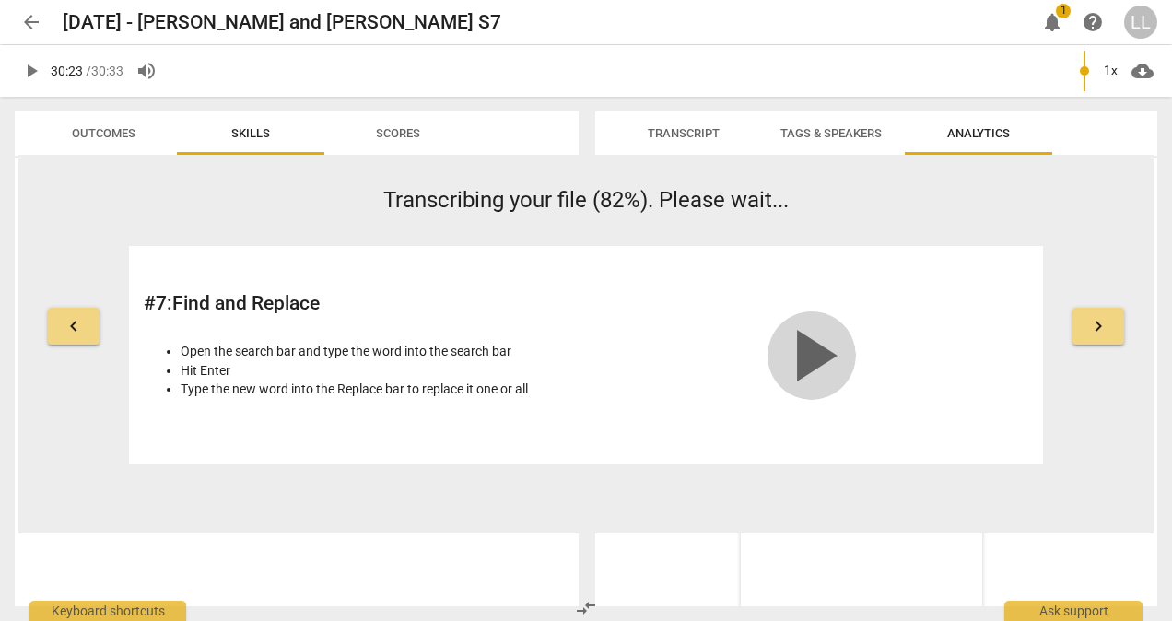
click at [806, 346] on span "play_arrow" at bounding box center [812, 356] width 88 height 88
click at [1095, 318] on span "keyboard_arrow_right" at bounding box center [1099, 326] width 22 height 22
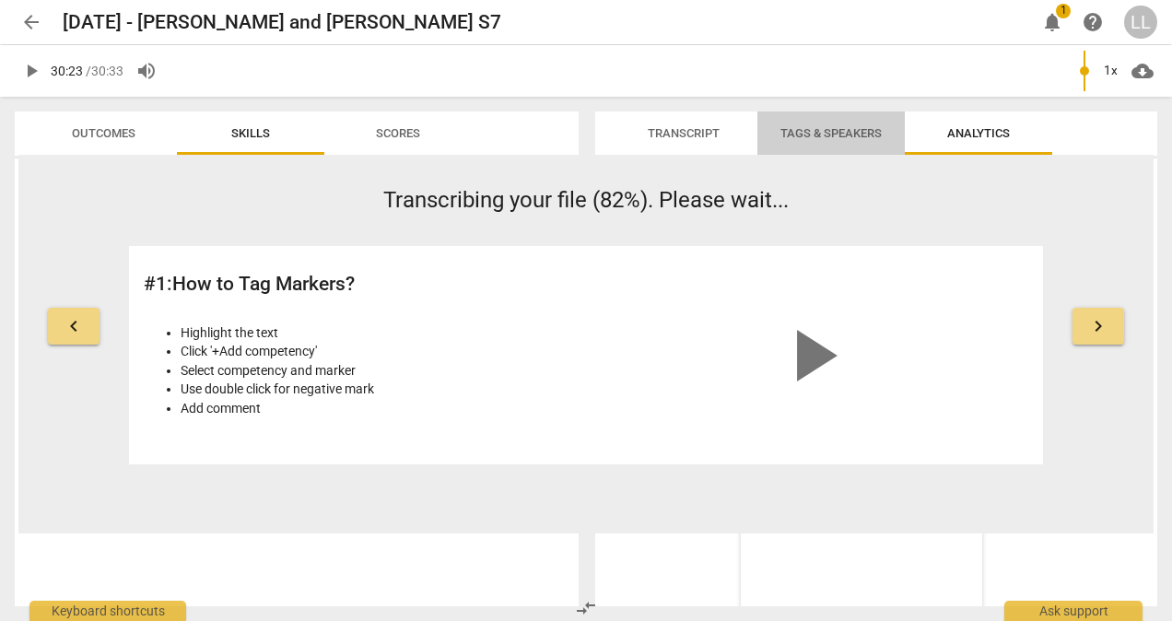
click at [837, 131] on span "Tags & Speakers" at bounding box center [831, 133] width 101 height 14
click at [698, 130] on span "Transcript" at bounding box center [684, 133] width 72 height 14
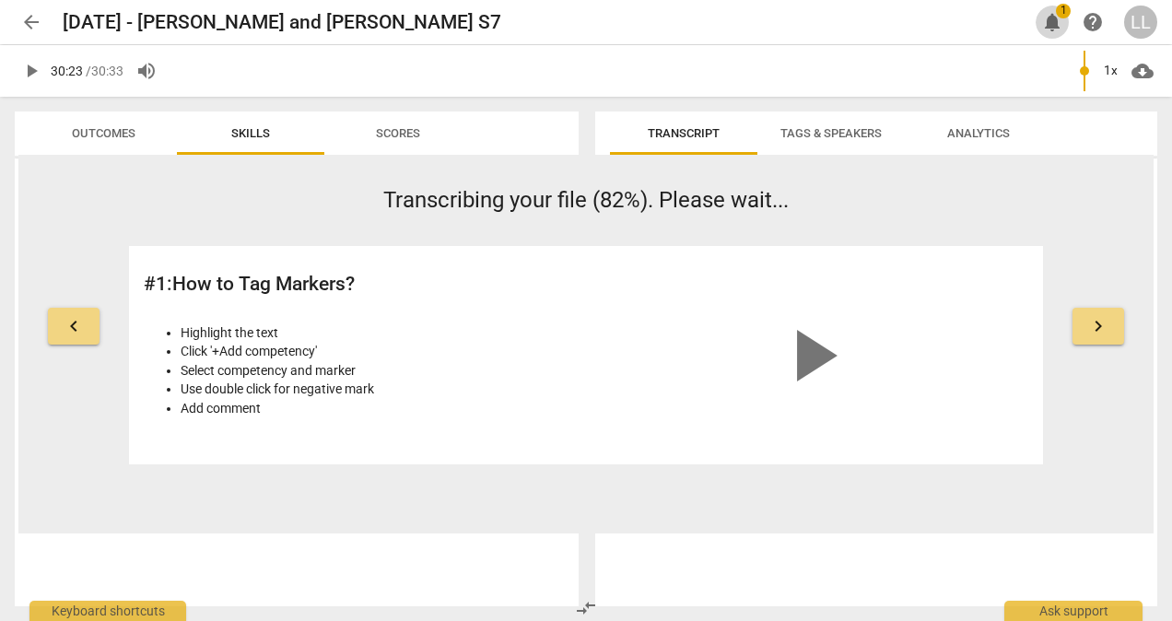
click at [1058, 20] on span "notifications" at bounding box center [1053, 22] width 22 height 22
